Goal: Information Seeking & Learning: Understand process/instructions

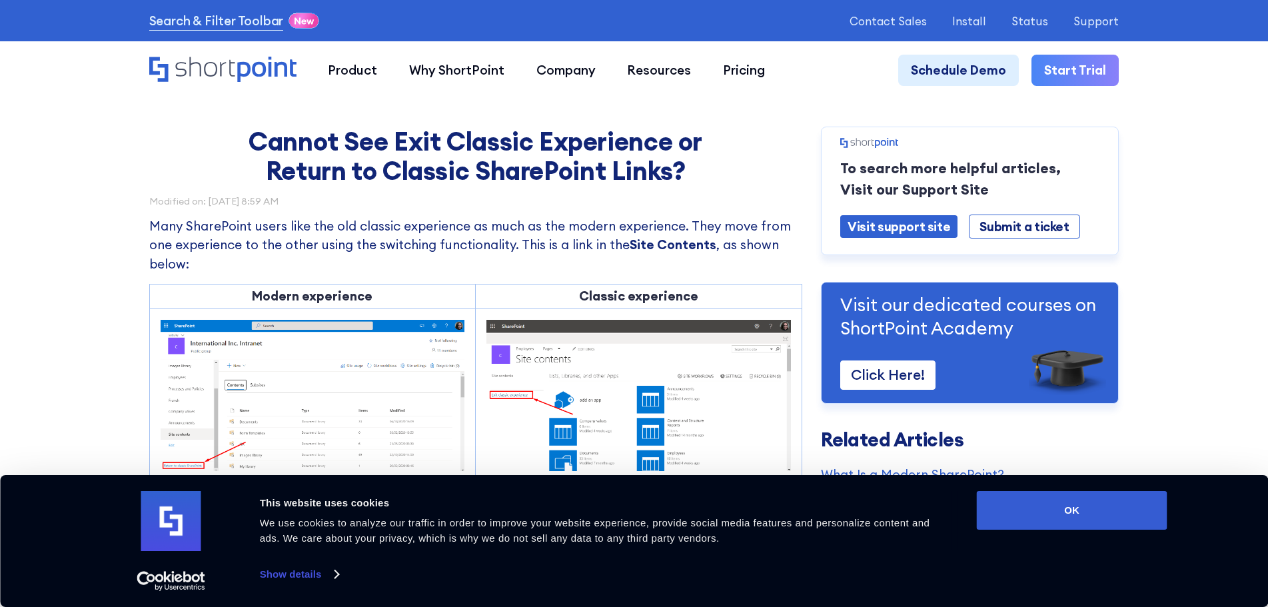
scroll to position [67, 0]
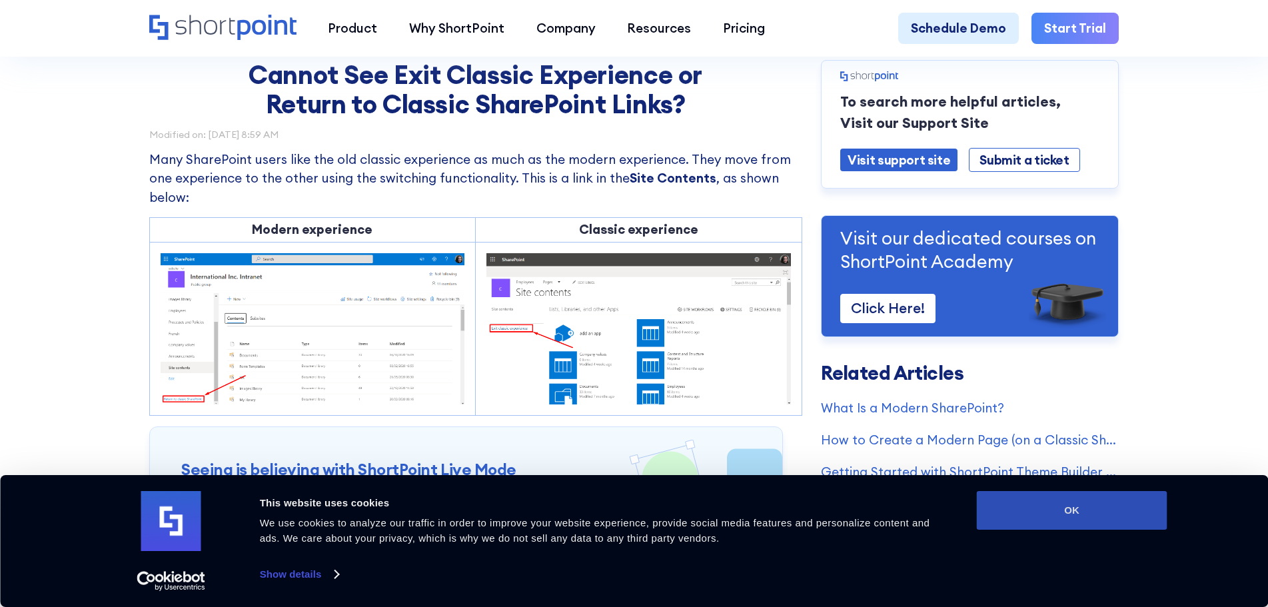
click at [1069, 498] on button "OK" at bounding box center [1072, 510] width 191 height 39
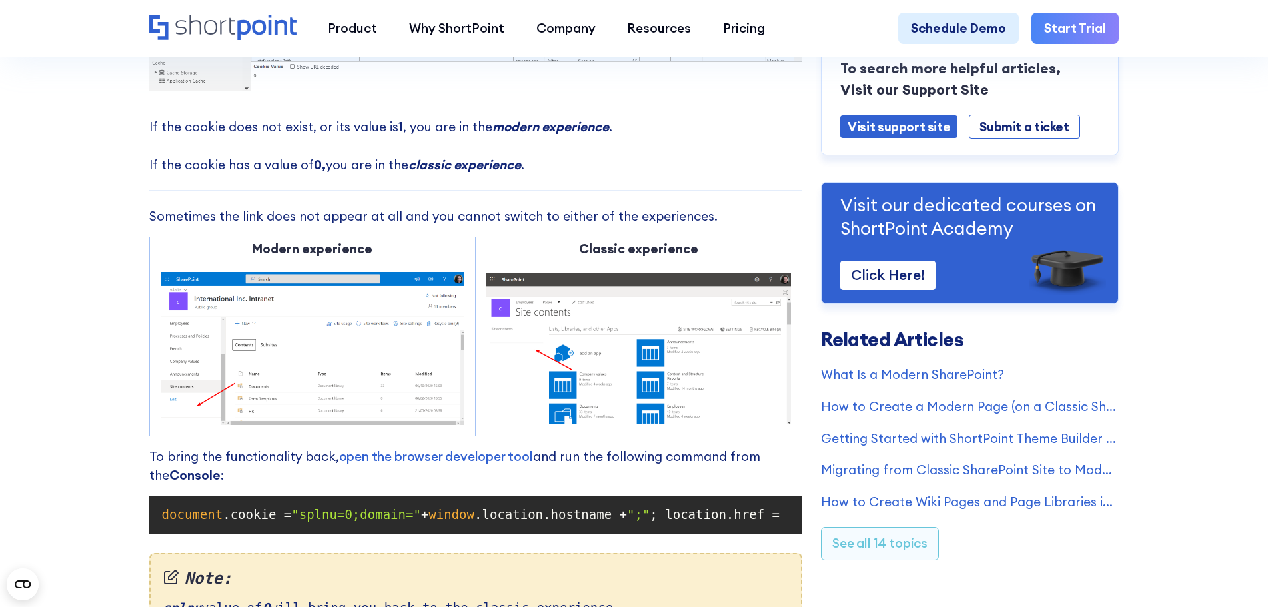
scroll to position [866, 0]
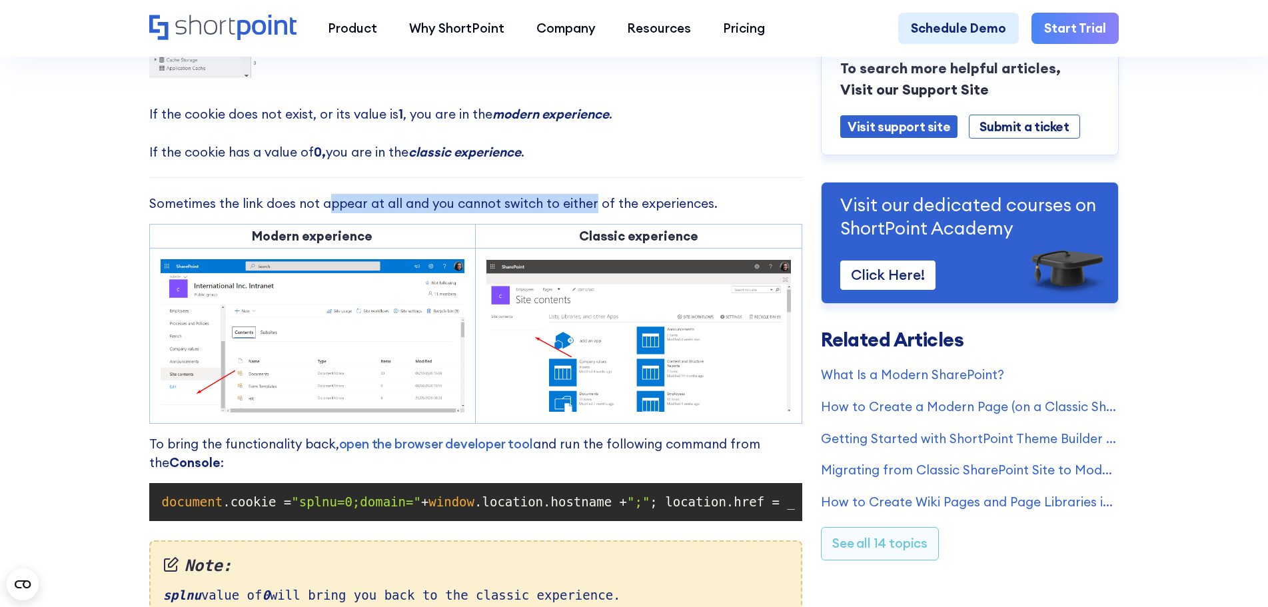
drag, startPoint x: 326, startPoint y: 209, endPoint x: 608, endPoint y: 211, distance: 282.6
click at [602, 211] on p "Sometimes the link does not appear at all and you cannot switch to either of th…" at bounding box center [475, 203] width 653 height 19
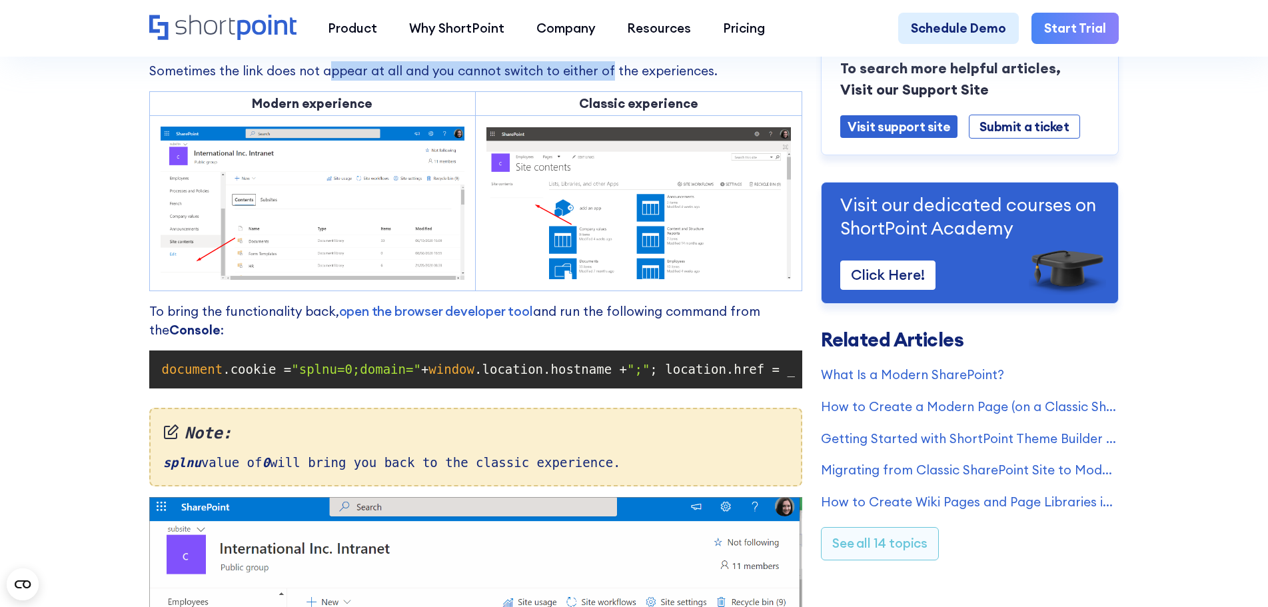
scroll to position [1000, 0]
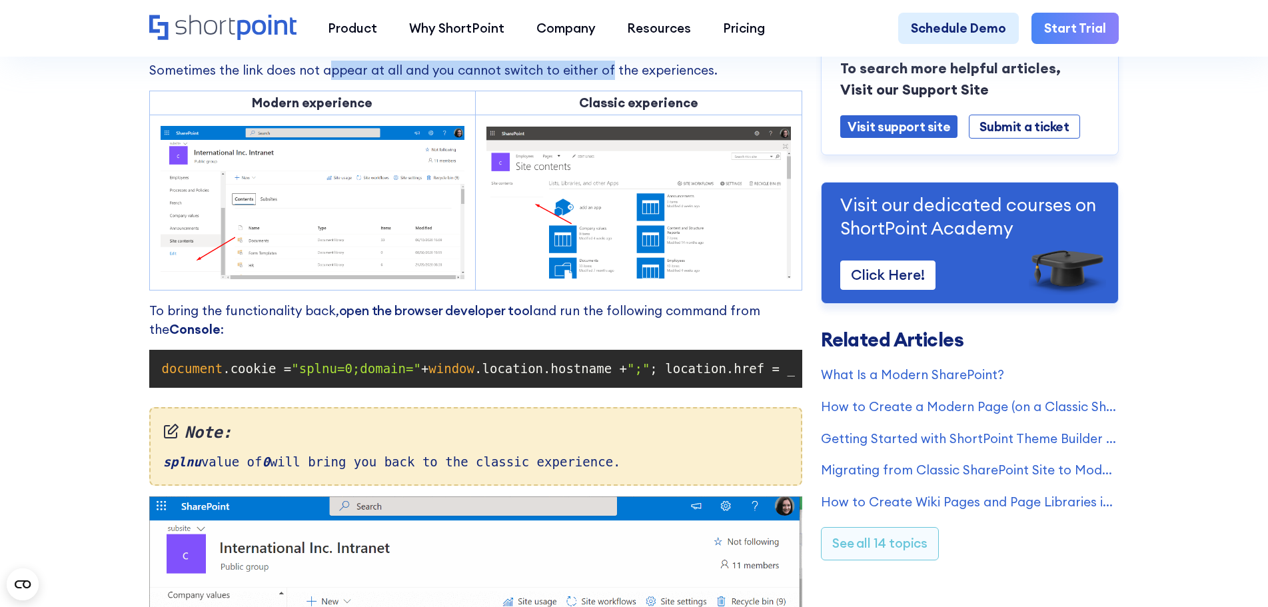
click at [448, 319] on link "open the browser developer tool" at bounding box center [436, 311] width 194 height 16
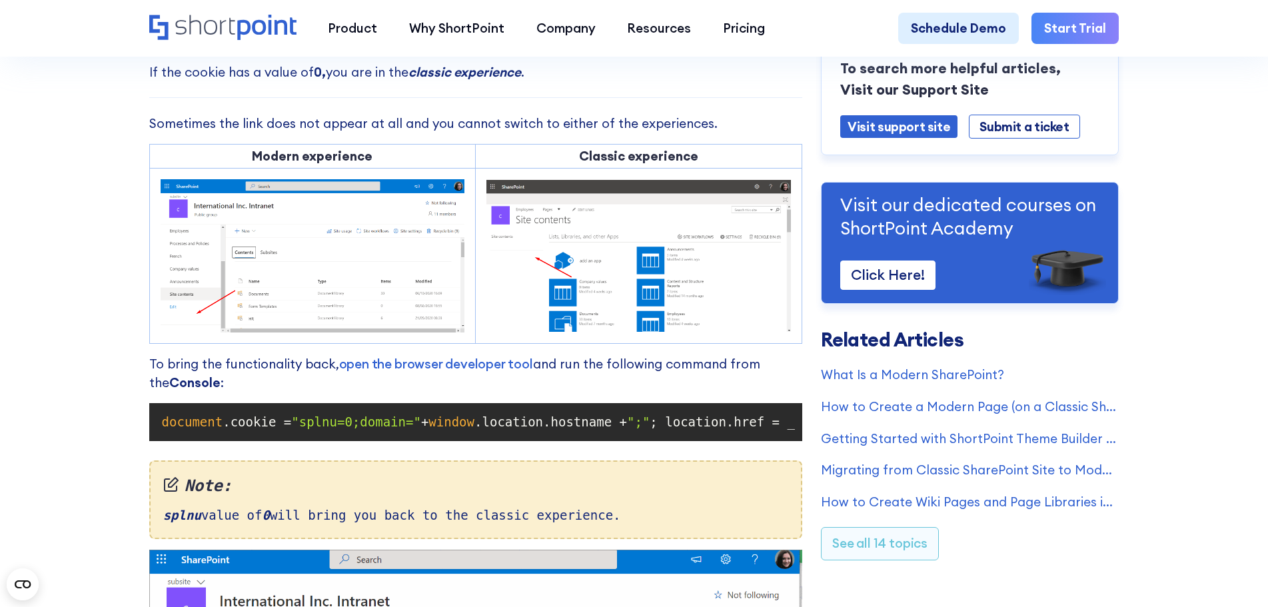
scroll to position [866, 0]
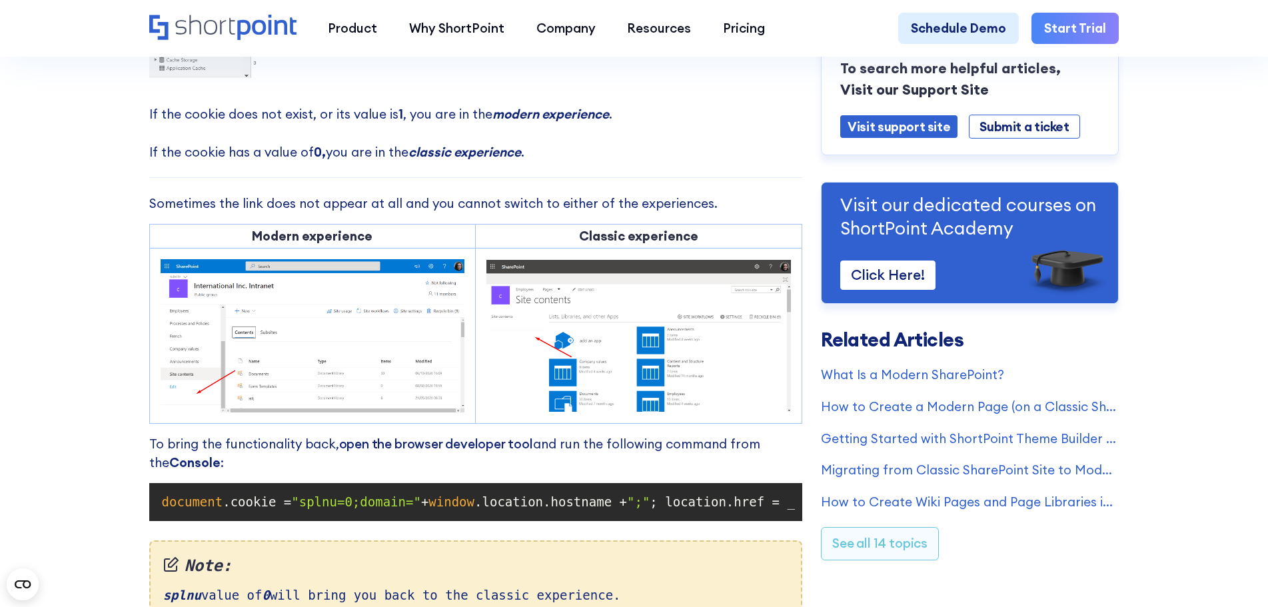
click at [478, 452] on link "open the browser developer tool" at bounding box center [436, 444] width 194 height 16
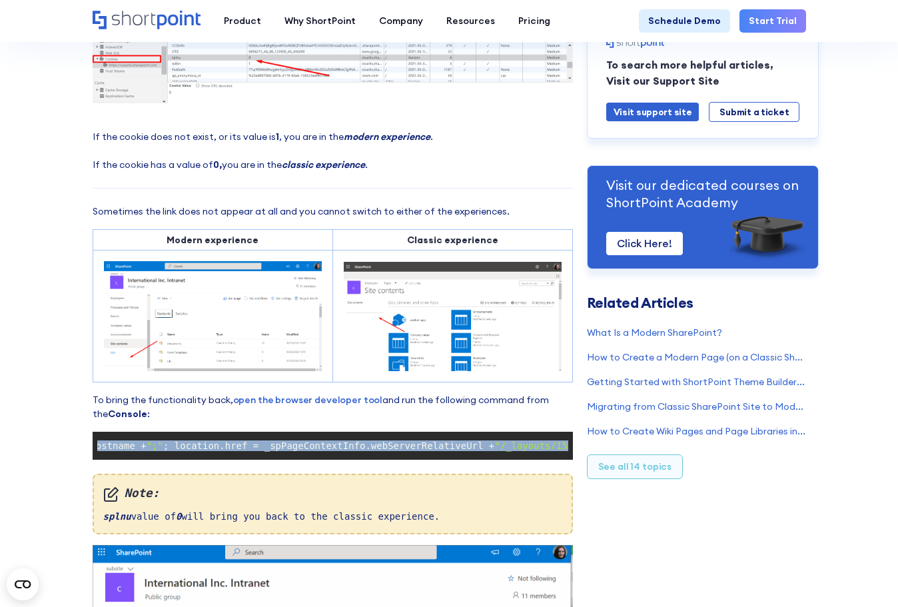
scroll to position [0, 344]
drag, startPoint x: 103, startPoint y: 446, endPoint x: 568, endPoint y: 443, distance: 465.8
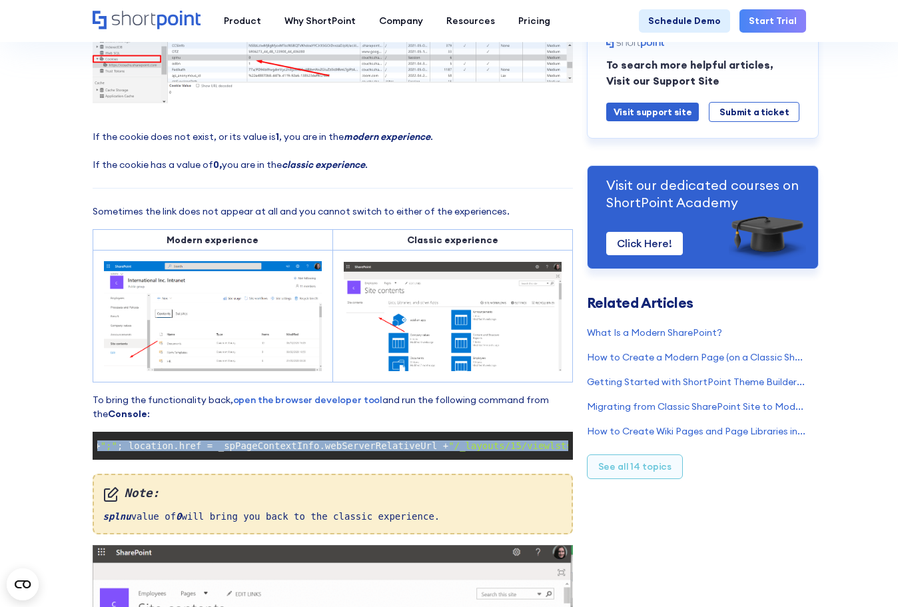
click at [568, 443] on pre "document .cookie = "splnu=0;domain=" + window .location.hostname + ";" ; locati…" at bounding box center [333, 446] width 480 height 28
copy code "document .cookie = "splnu=0;domain=" + window .location.hostname + ";" ; locati…"
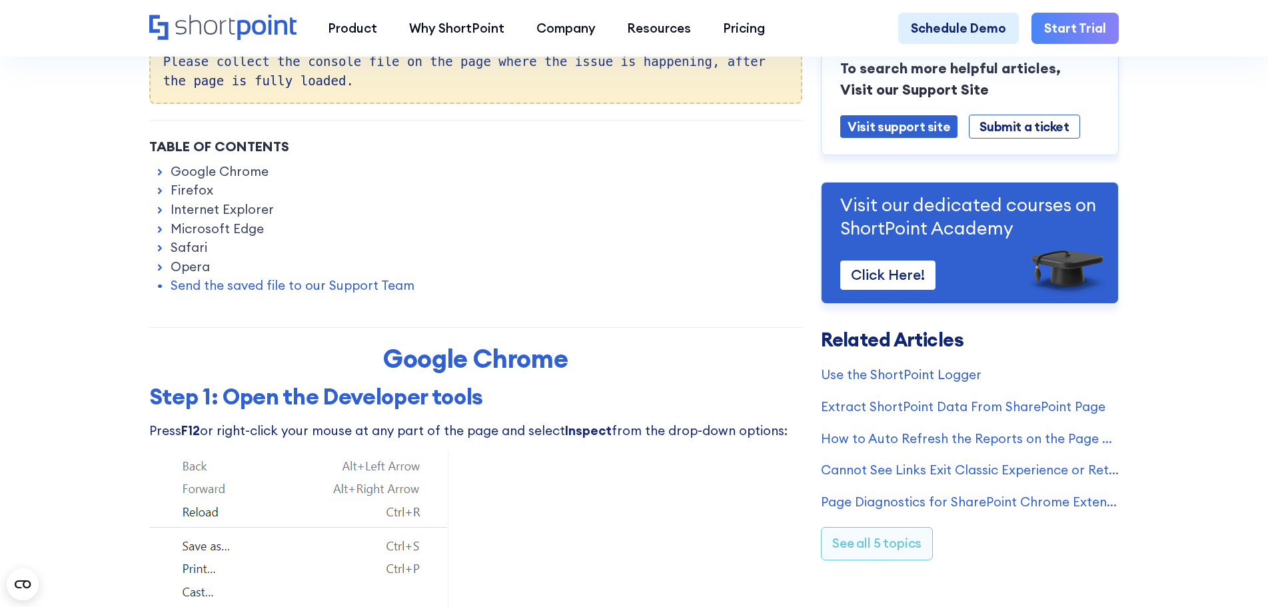
scroll to position [333, 0]
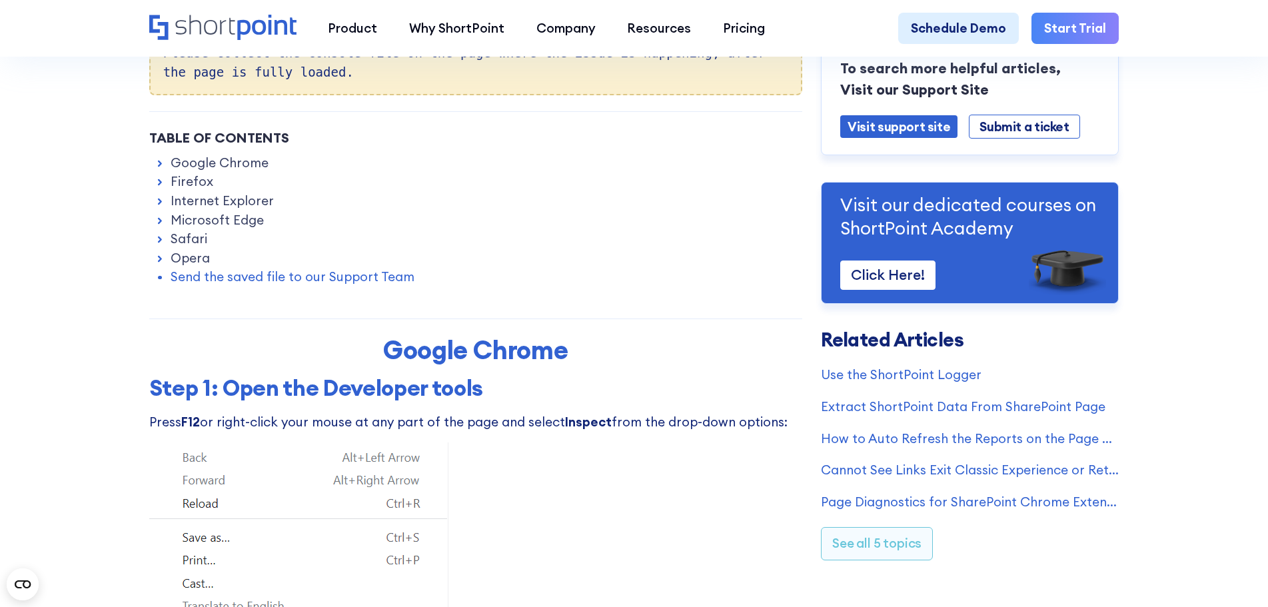
click at [235, 170] on link "Google Chrome" at bounding box center [220, 162] width 98 height 19
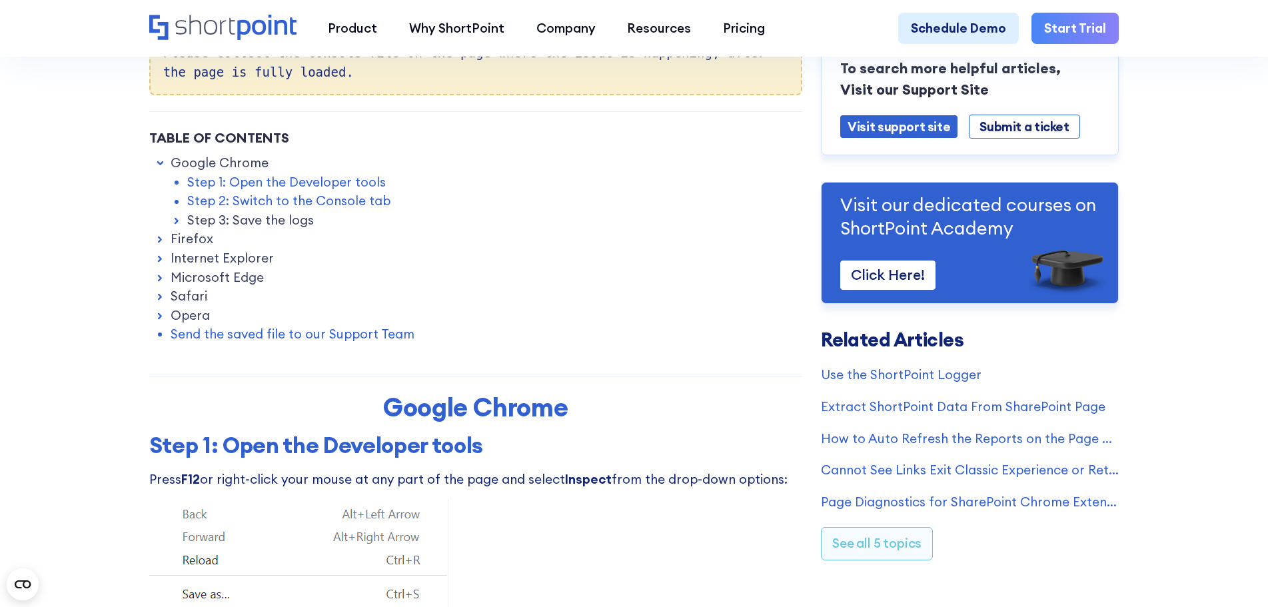
click at [312, 186] on link "Step 1: Open the Developer tools" at bounding box center [286, 182] width 199 height 19
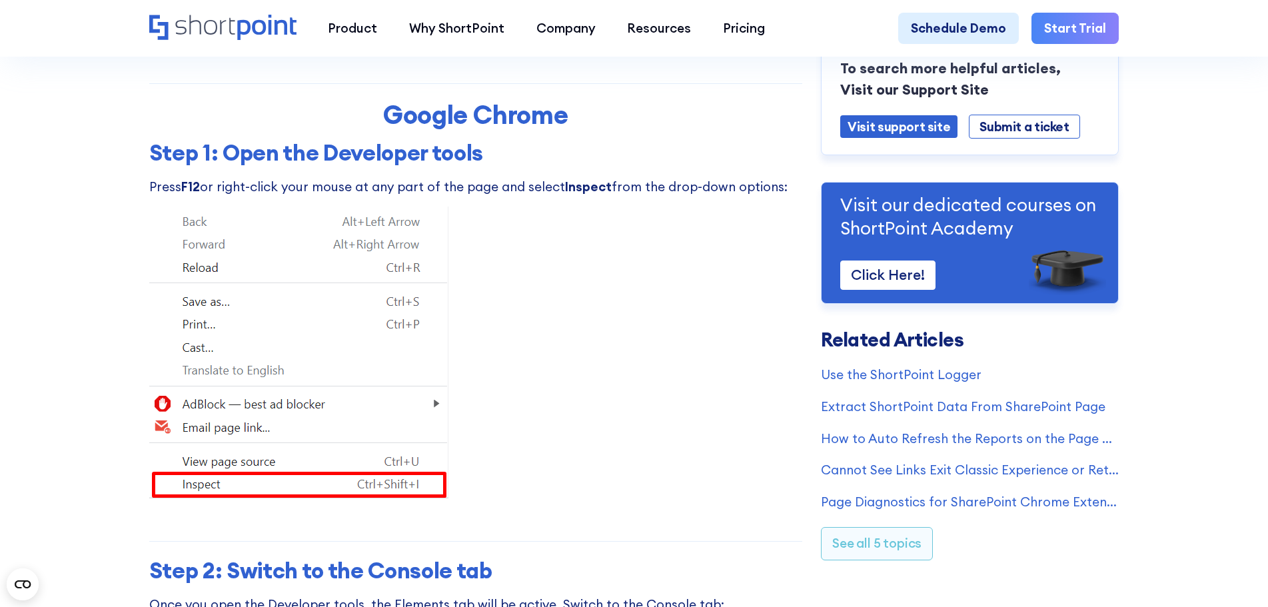
scroll to position [630, 0]
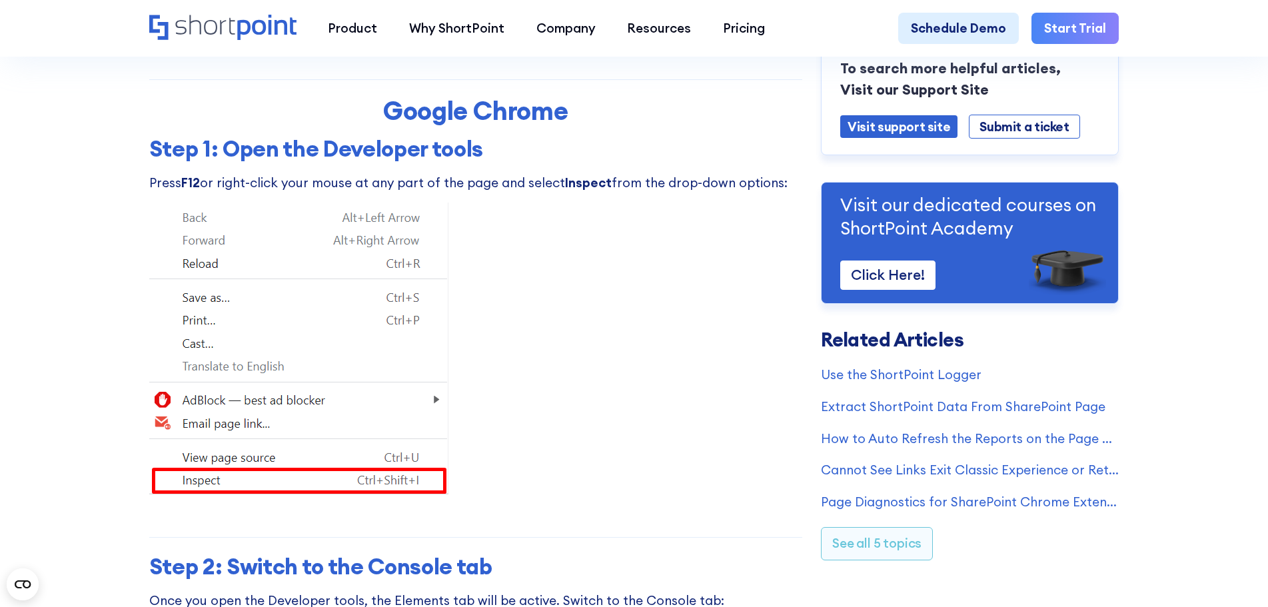
drag, startPoint x: 312, startPoint y: 186, endPoint x: 689, endPoint y: 220, distance: 378.7
